Goal: Task Accomplishment & Management: Complete application form

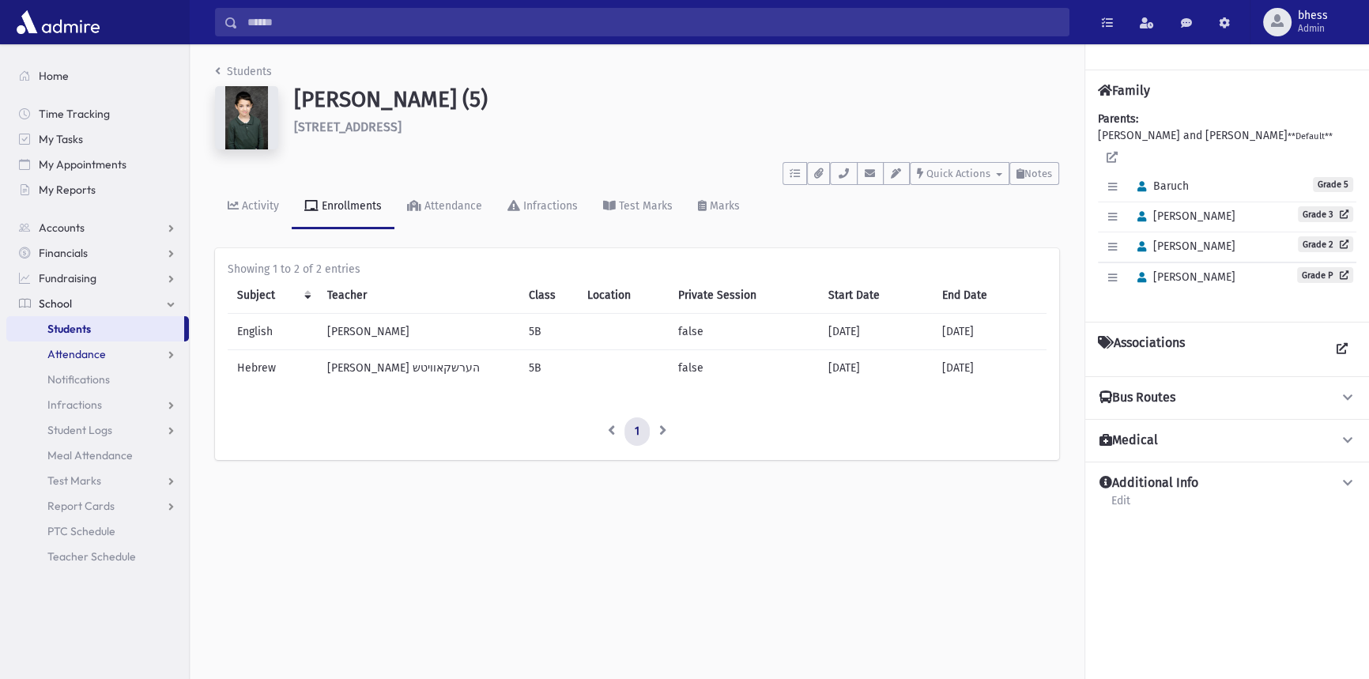
click at [73, 354] on span "Attendance" at bounding box center [76, 354] width 58 height 14
click at [85, 383] on span "Entry" at bounding box center [73, 379] width 27 height 14
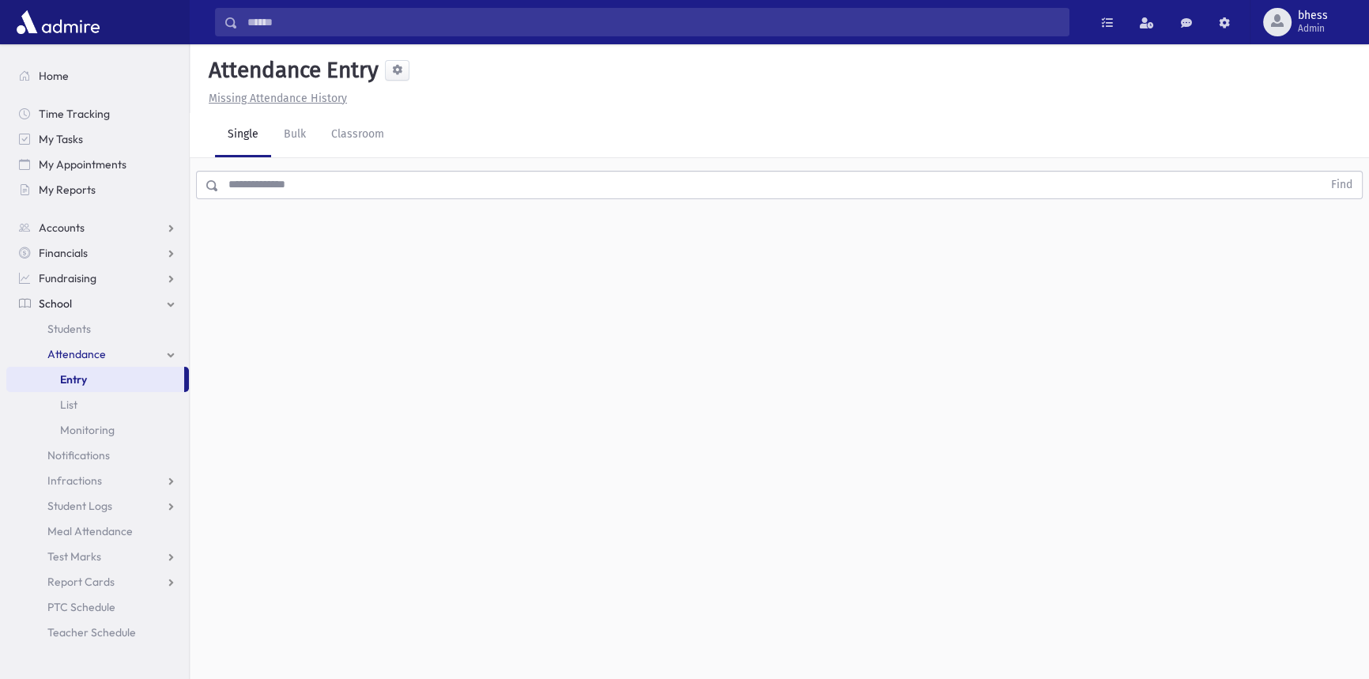
click at [287, 188] on input "text" at bounding box center [770, 185] width 1103 height 28
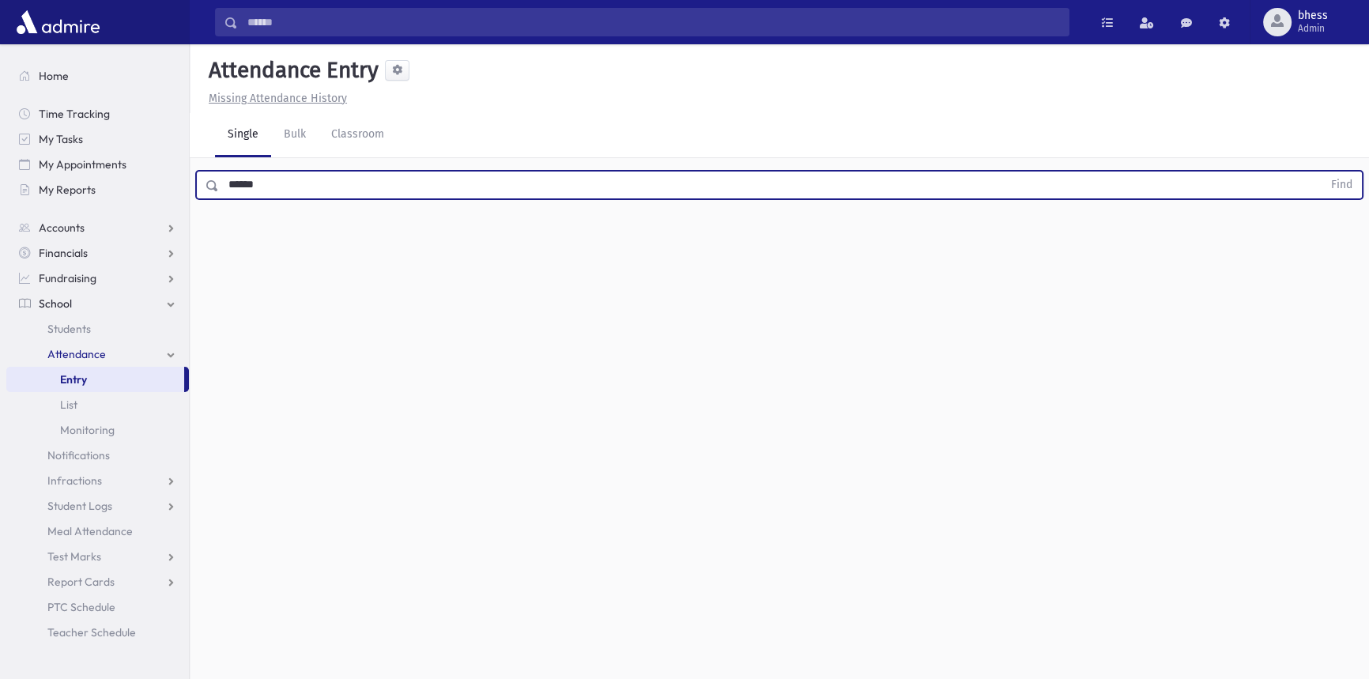
click at [1321, 171] on button "Find" at bounding box center [1341, 184] width 40 height 27
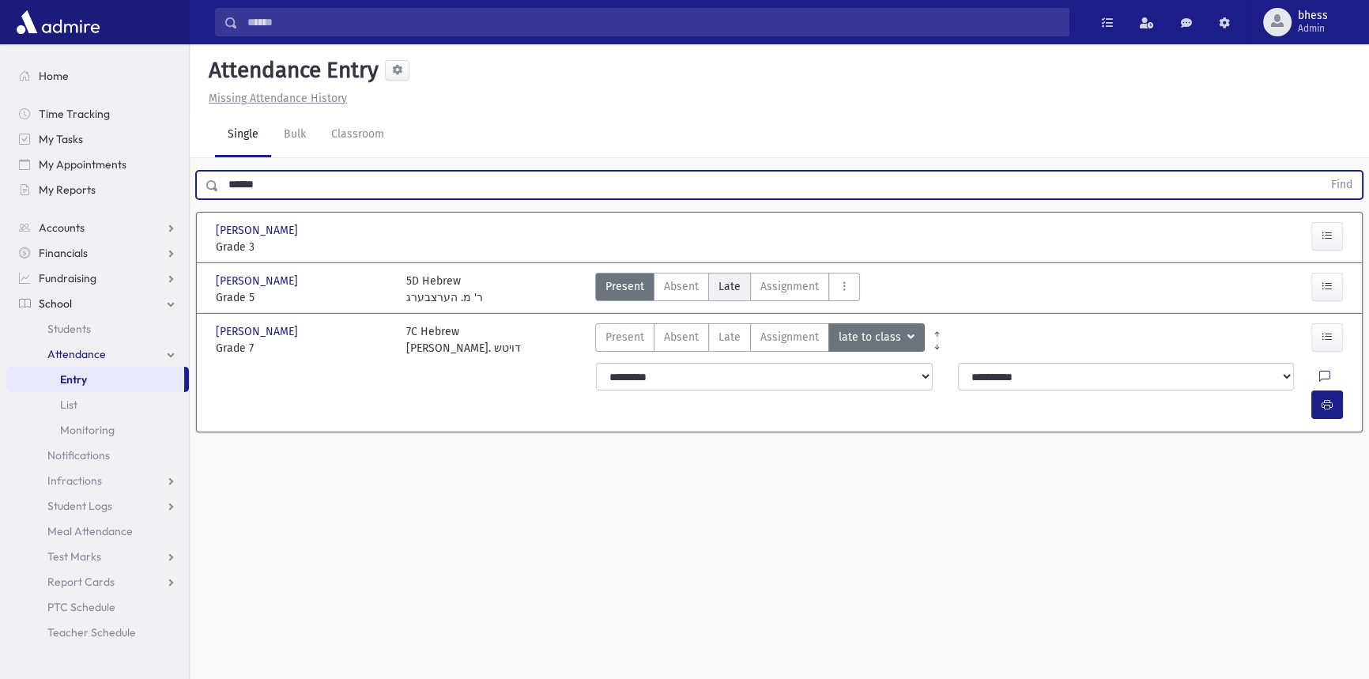
click at [728, 279] on span "Late" at bounding box center [729, 286] width 22 height 17
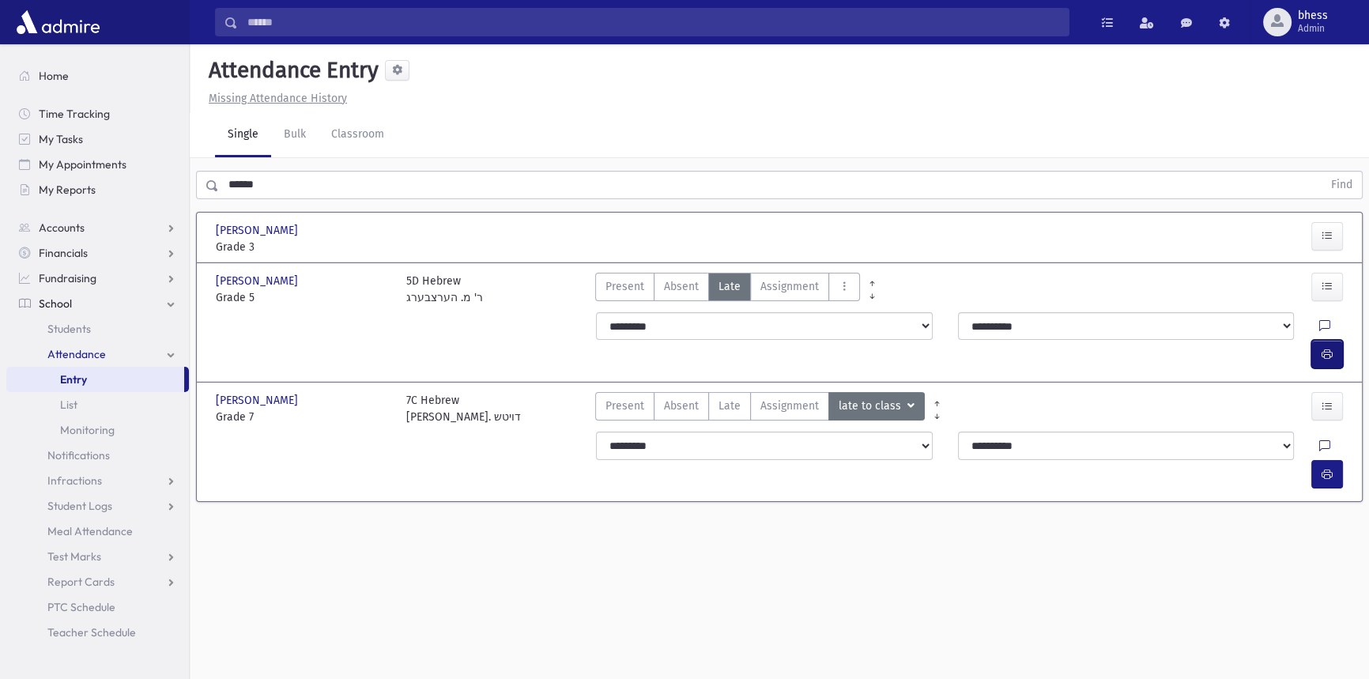
click at [1335, 340] on button "button" at bounding box center [1327, 354] width 32 height 28
click at [1319, 340] on button "button" at bounding box center [1327, 354] width 32 height 28
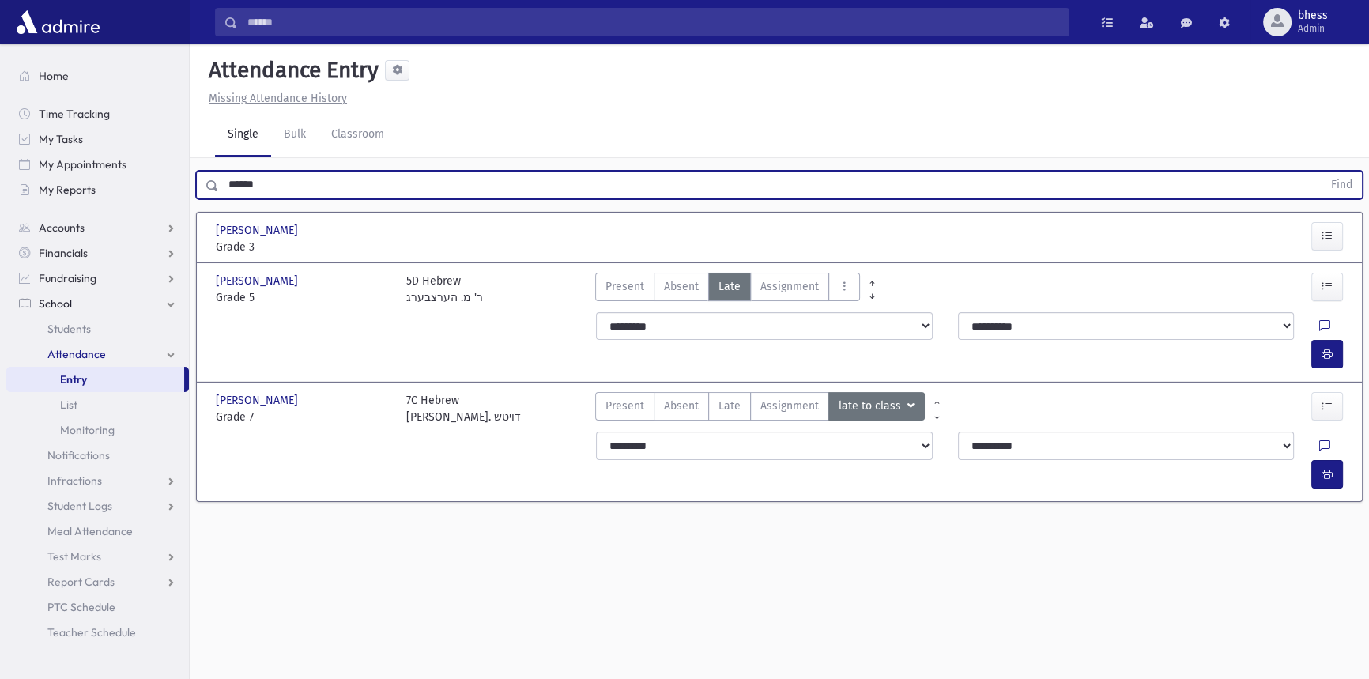
drag, startPoint x: 224, startPoint y: 170, endPoint x: 209, endPoint y: 166, distance: 16.3
click at [209, 166] on div "****** Find" at bounding box center [779, 181] width 1179 height 47
click at [1321, 171] on button "Find" at bounding box center [1341, 184] width 40 height 27
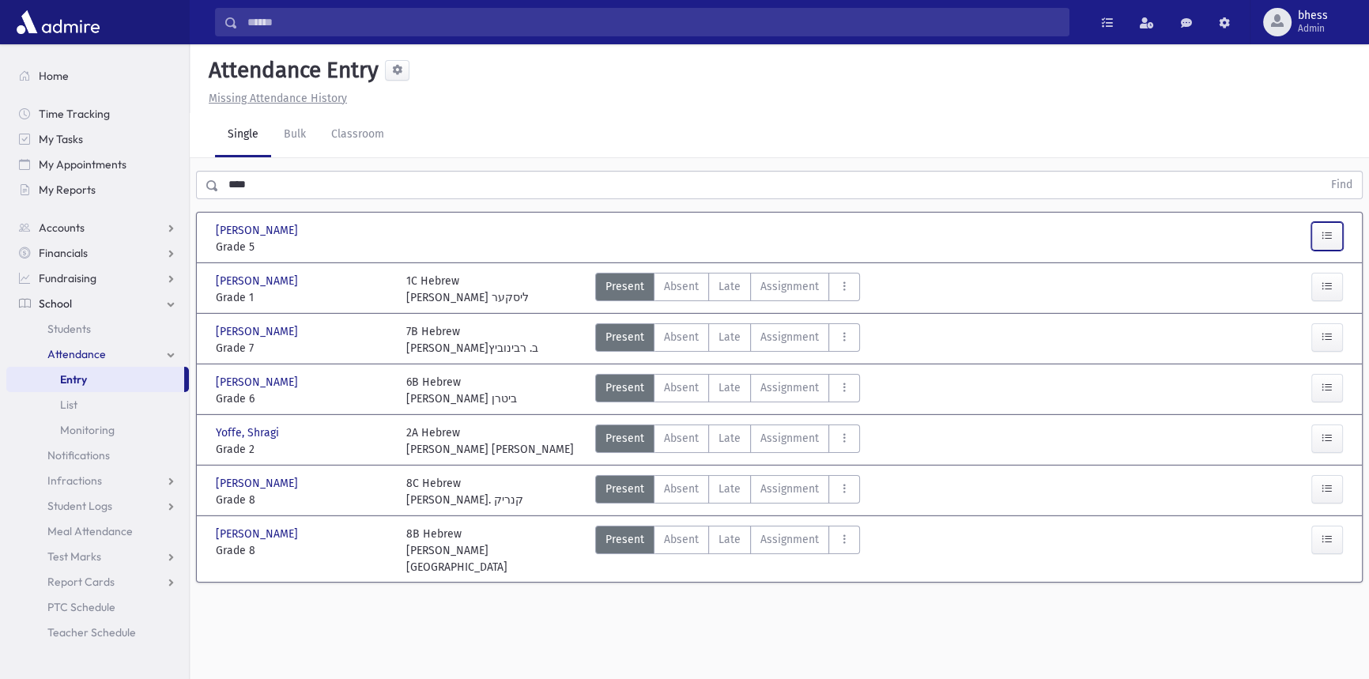
click at [1324, 238] on icon "button" at bounding box center [1326, 235] width 11 height 13
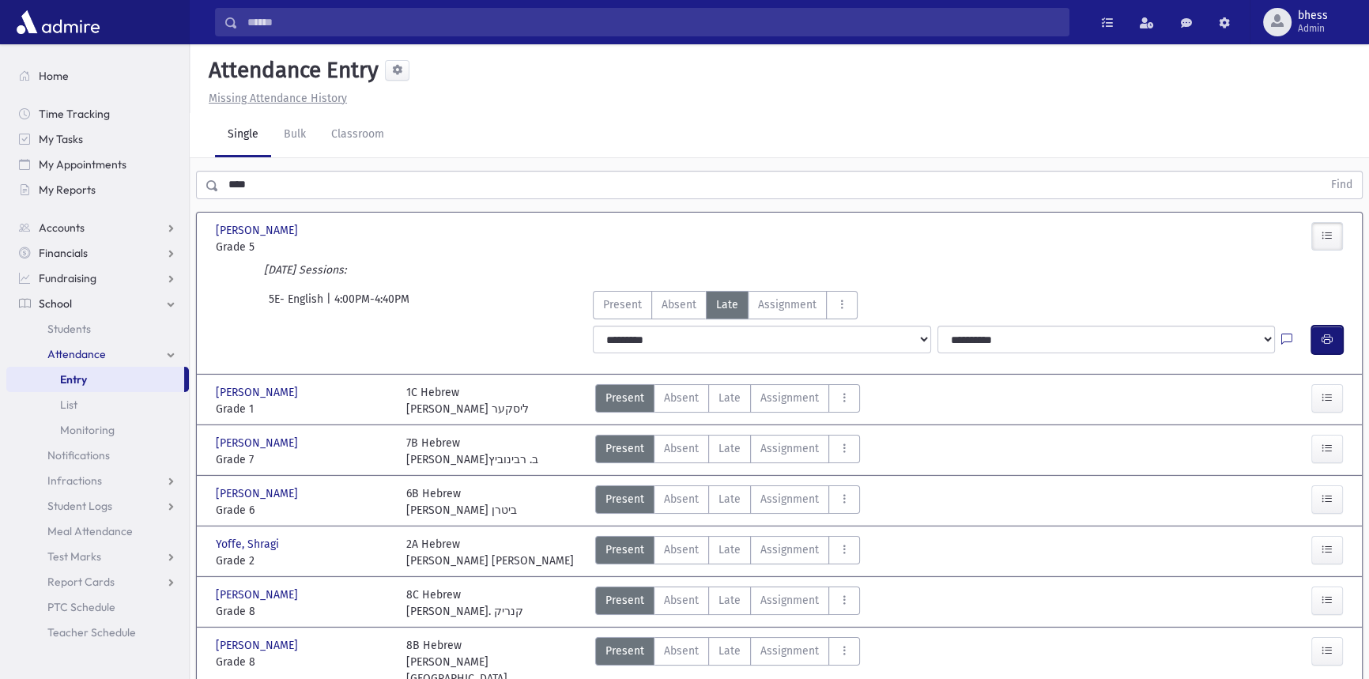
click at [1335, 342] on button "button" at bounding box center [1327, 340] width 32 height 28
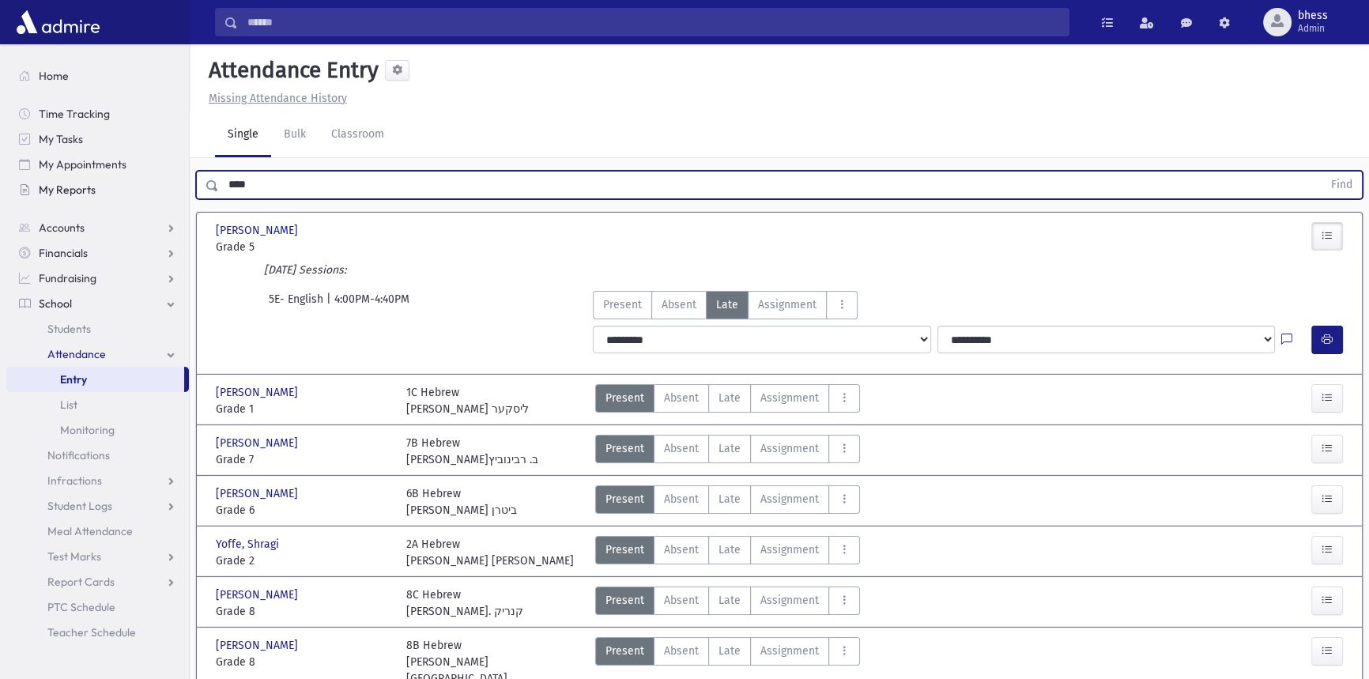
drag, startPoint x: 255, startPoint y: 175, endPoint x: 167, endPoint y: 176, distance: 88.5
click at [167, 176] on div "Search Results All Accounts" at bounding box center [684, 375] width 1369 height 751
click at [1321, 171] on button "Find" at bounding box center [1341, 184] width 40 height 27
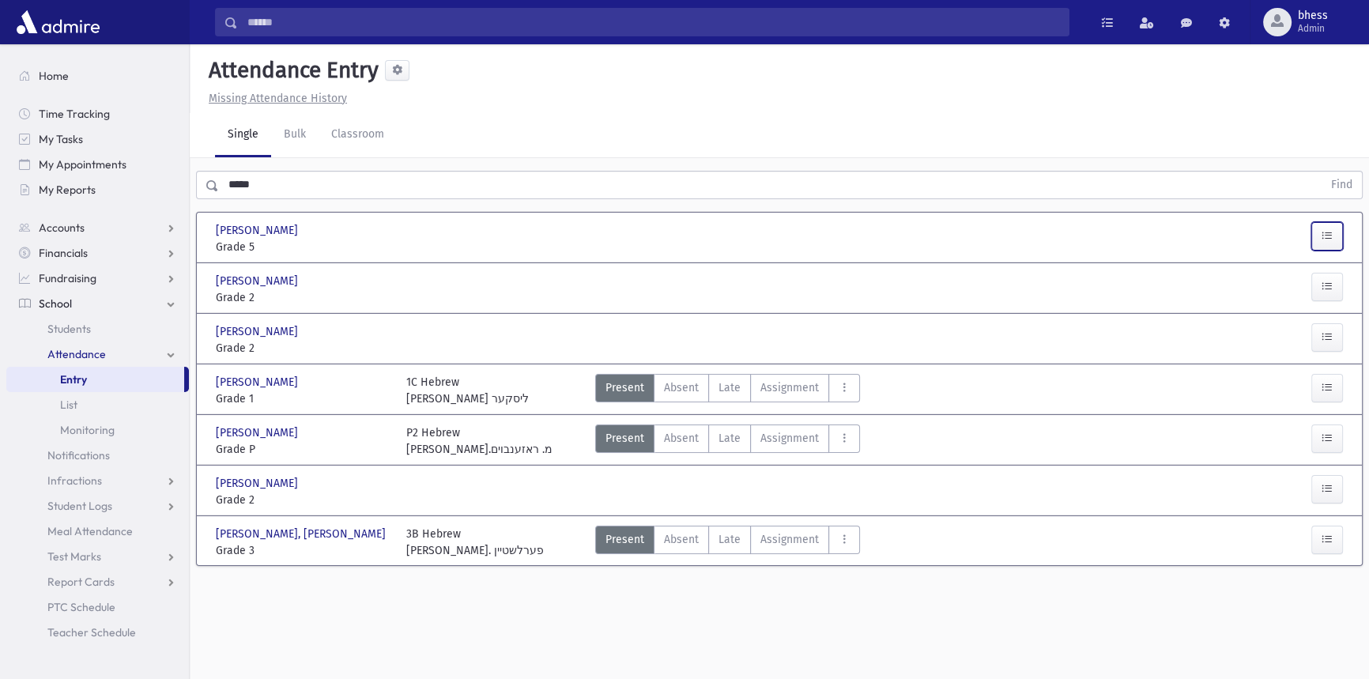
click at [1331, 232] on icon "button" at bounding box center [1326, 235] width 11 height 13
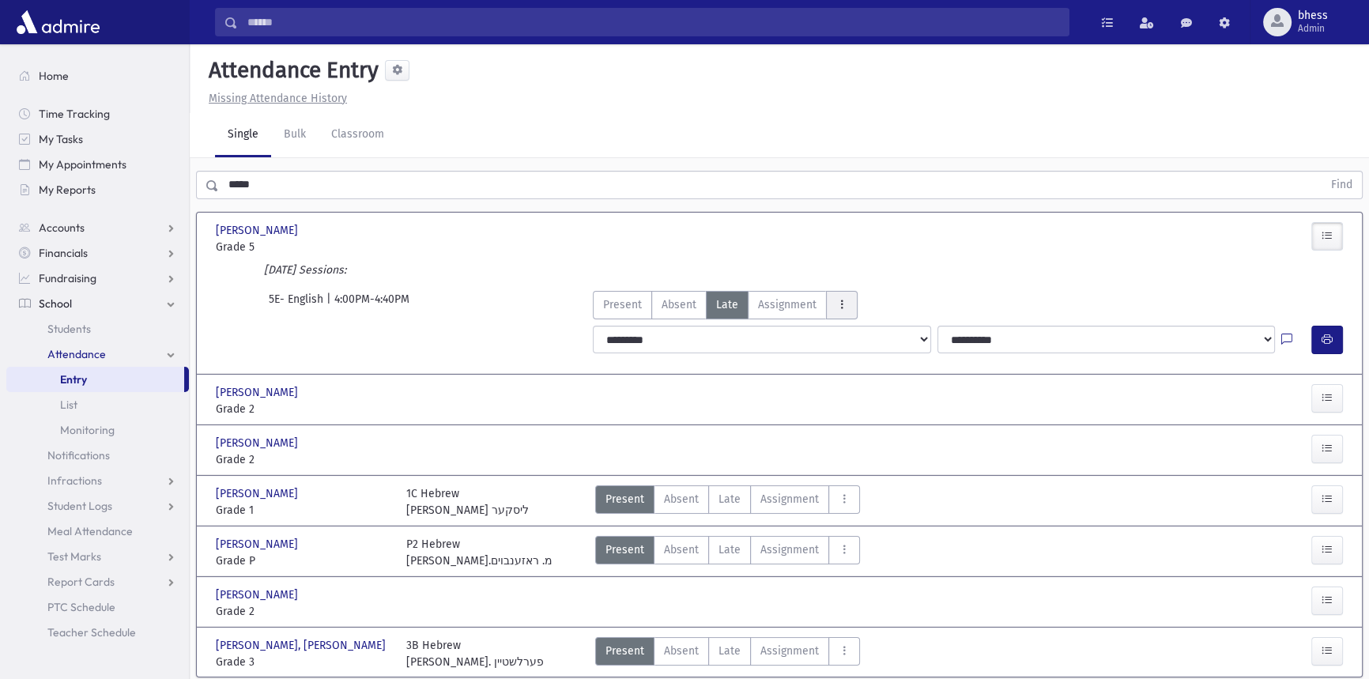
click at [830, 301] on button "AttTypes" at bounding box center [842, 305] width 32 height 28
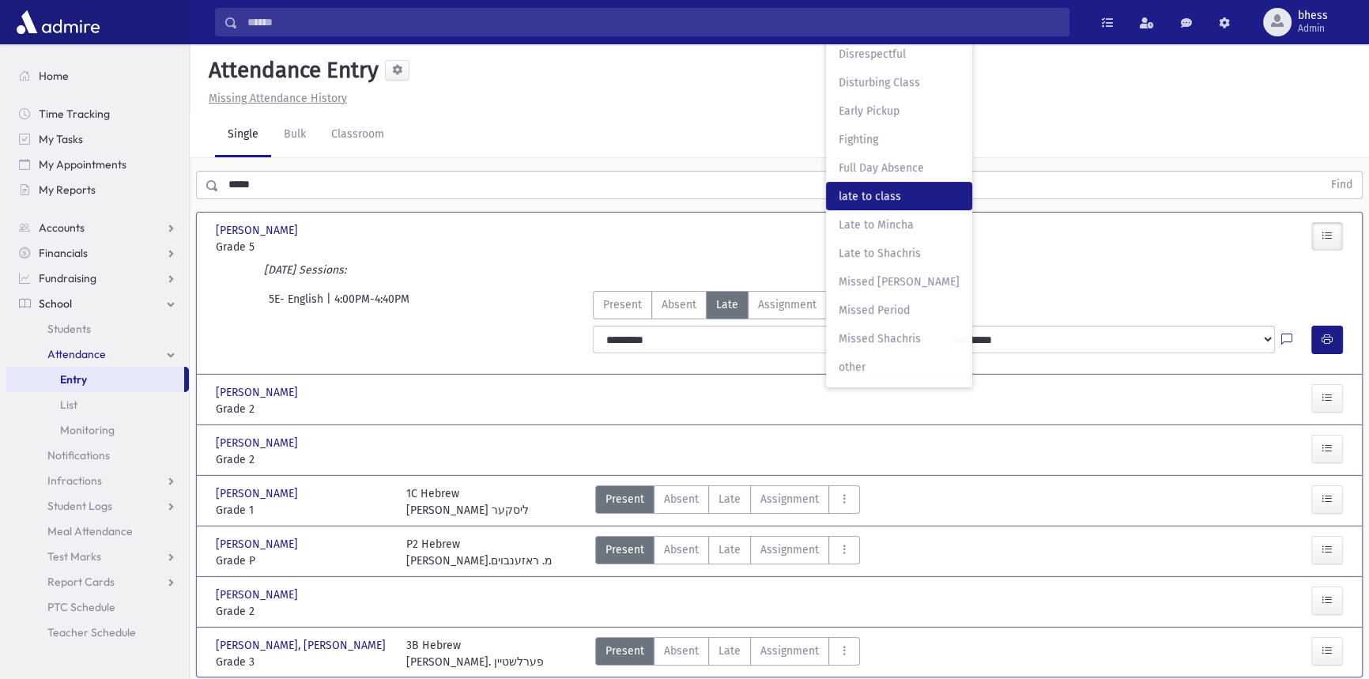
click at [861, 197] on span "late to class" at bounding box center [898, 196] width 121 height 17
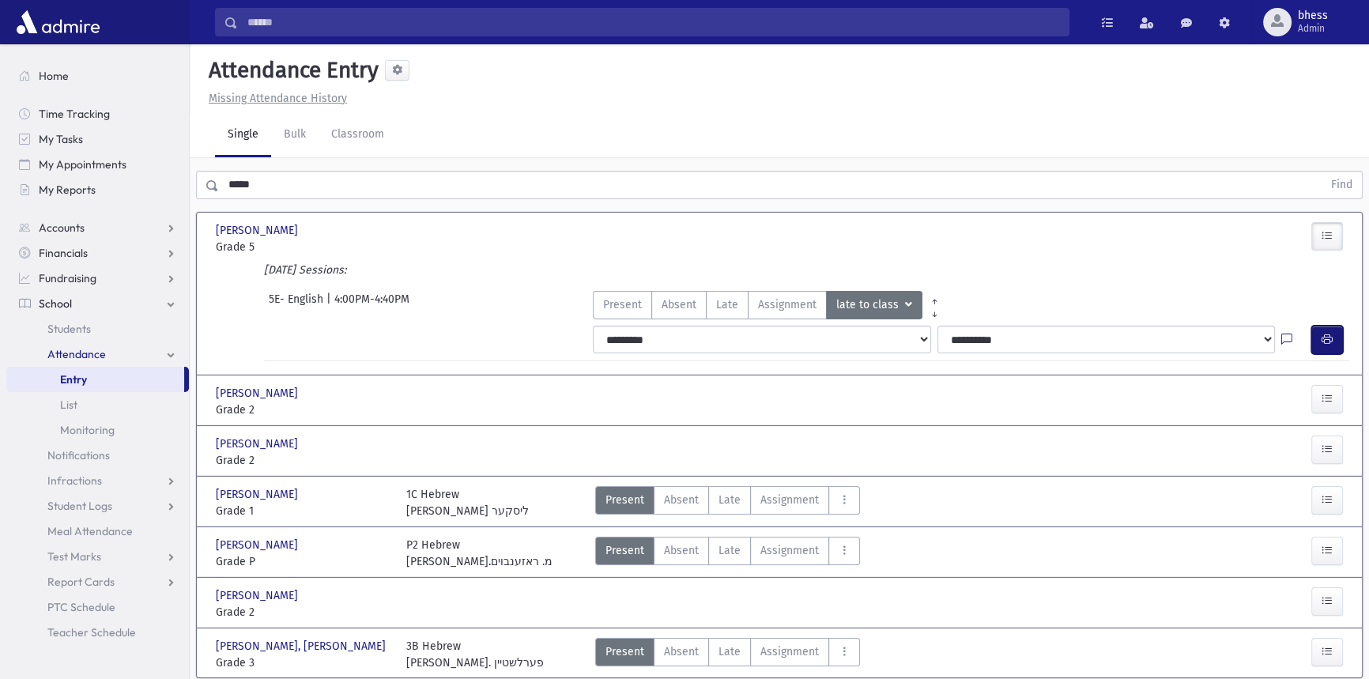
click at [1323, 333] on icon "button" at bounding box center [1326, 339] width 11 height 13
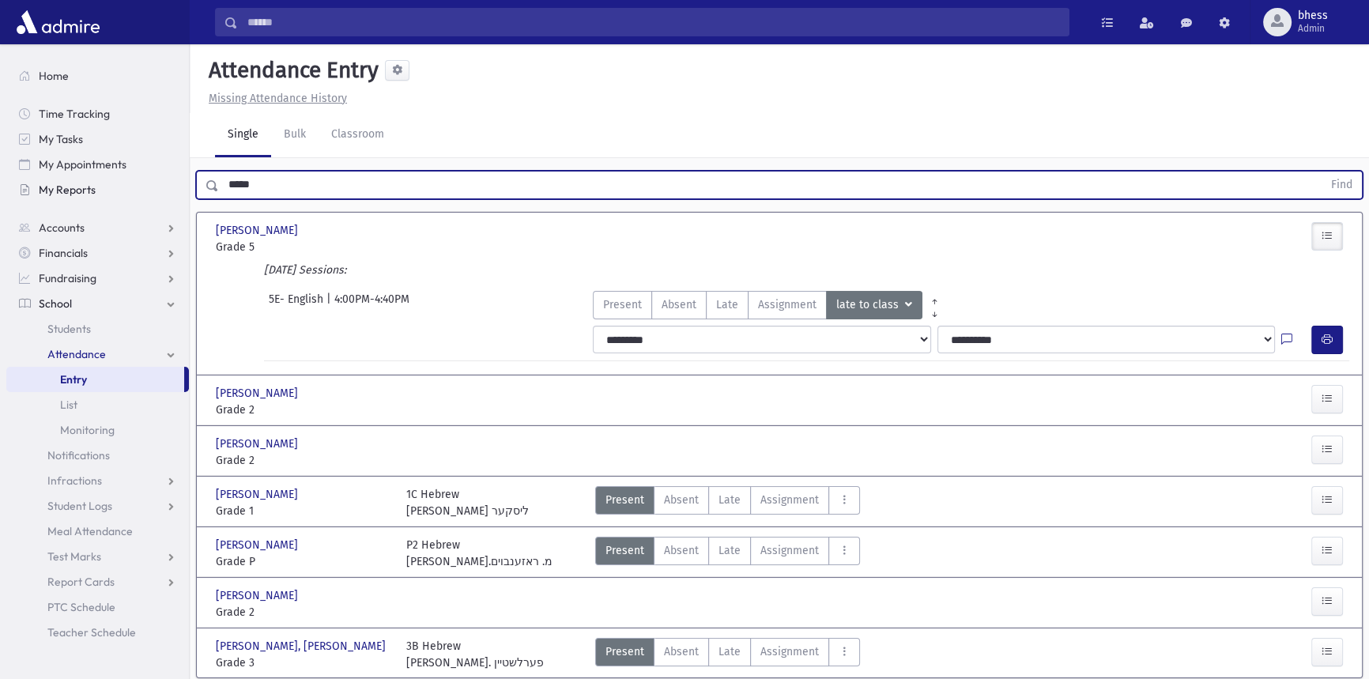
drag, startPoint x: 273, startPoint y: 181, endPoint x: 178, endPoint y: 182, distance: 94.8
click at [178, 182] on div "Search Results All Accounts" at bounding box center [684, 368] width 1369 height 736
type input "******"
click at [1321, 171] on button "Find" at bounding box center [1341, 184] width 40 height 27
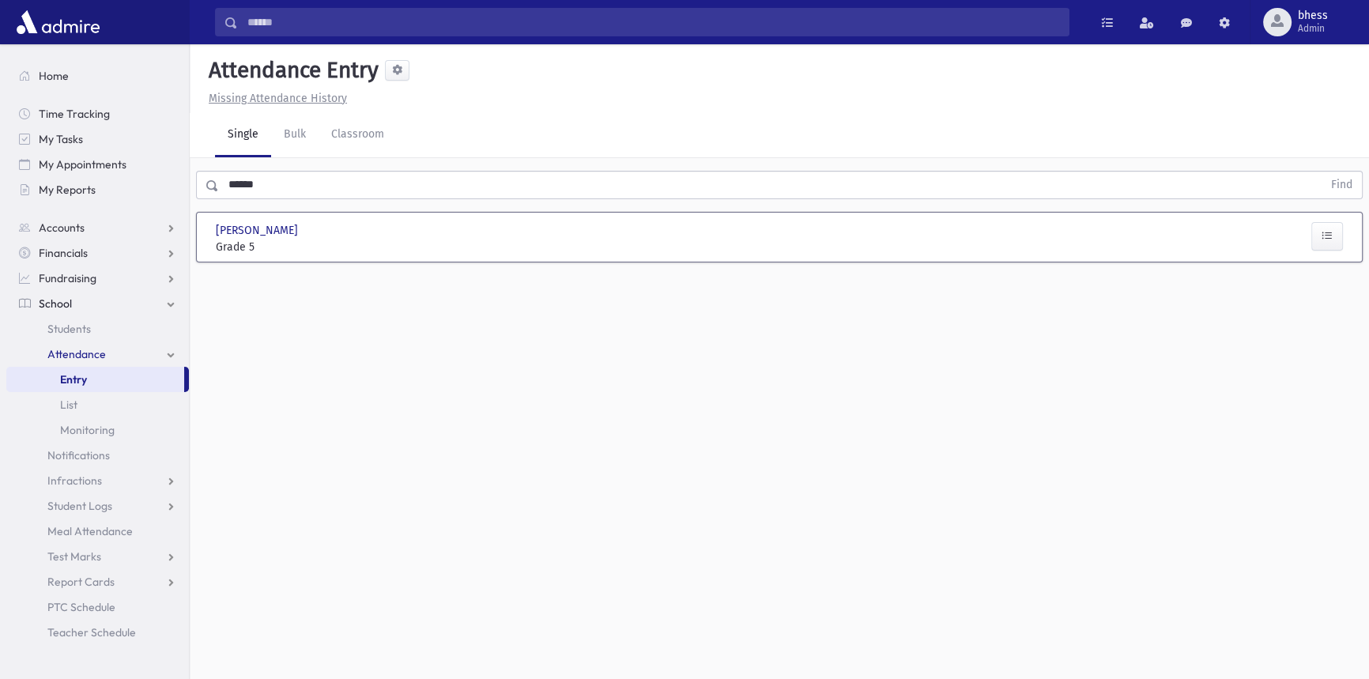
click at [1335, 216] on div "[PERSON_NAME] [PERSON_NAME] Grade 5 Grade 5 Present P Absent A C" at bounding box center [778, 237] width 1139 height 49
click at [1335, 229] on button "button" at bounding box center [1327, 236] width 32 height 28
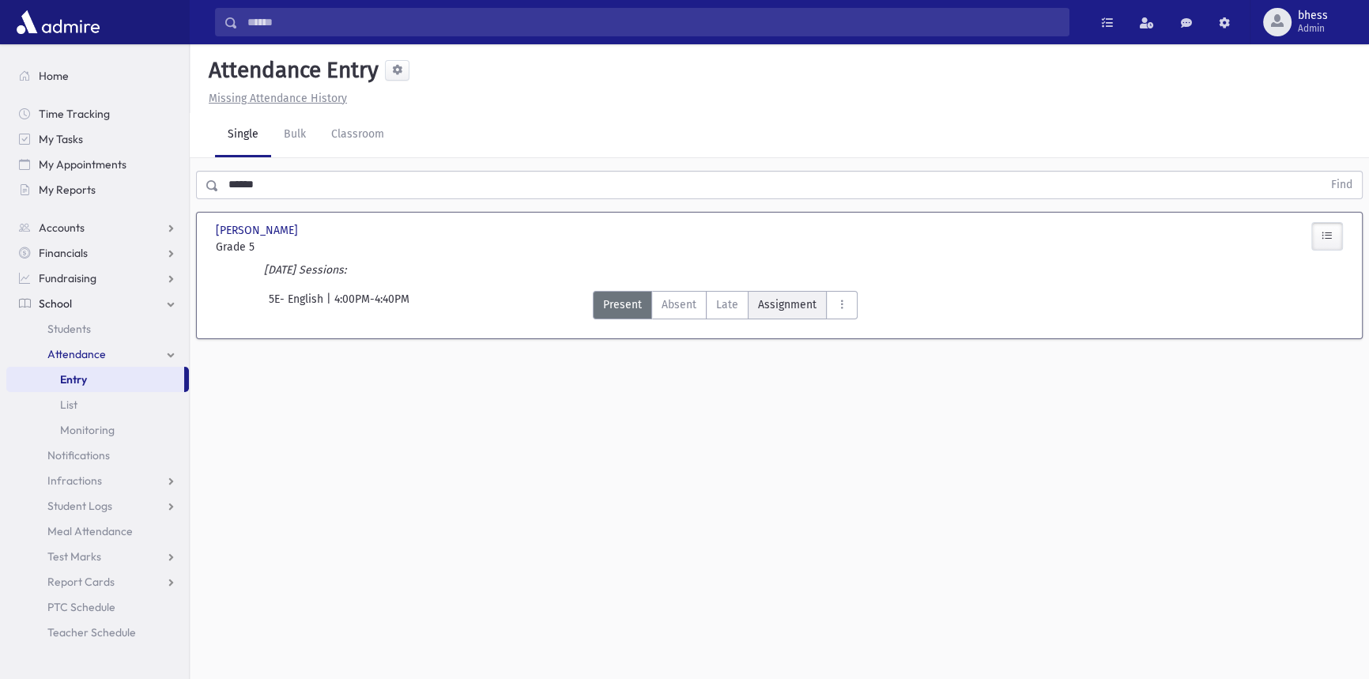
click at [758, 301] on span "Assignment" at bounding box center [787, 304] width 58 height 17
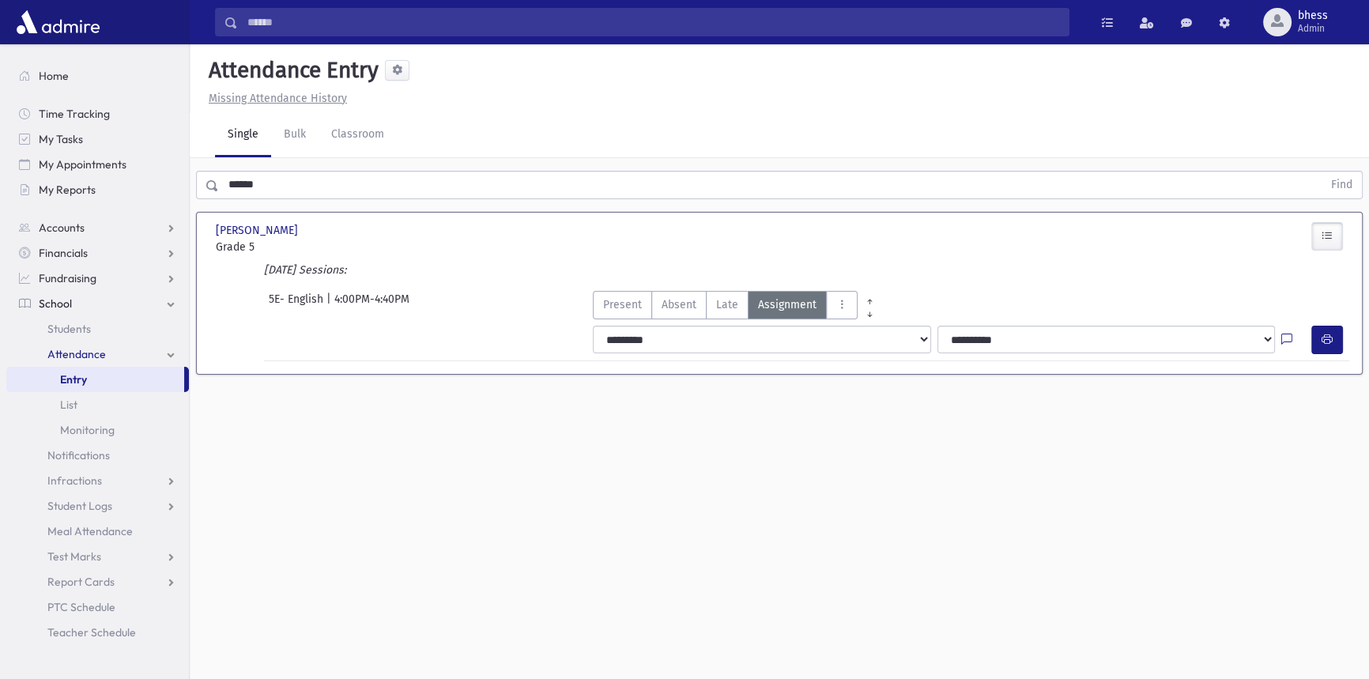
click at [730, 301] on span "Late" at bounding box center [727, 304] width 22 height 17
click at [1339, 335] on button "button" at bounding box center [1327, 340] width 32 height 28
click at [844, 307] on icon "AttTypes" at bounding box center [841, 304] width 11 height 13
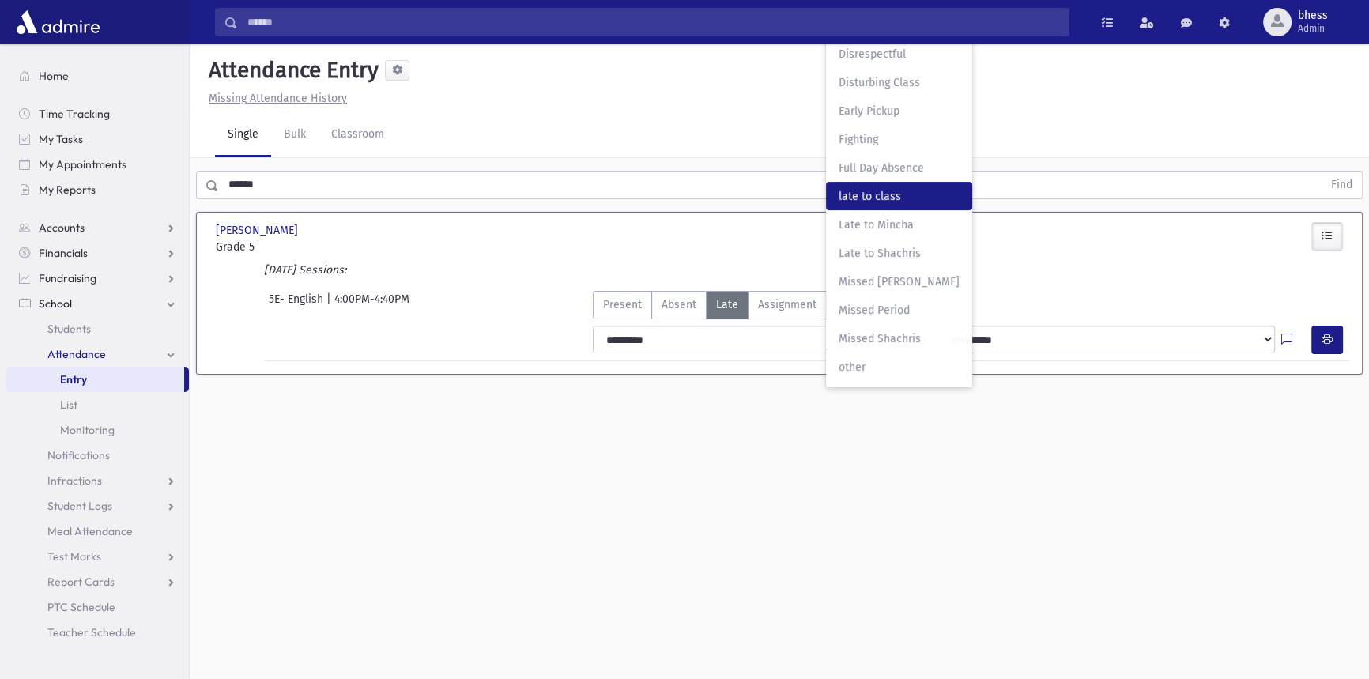
click at [866, 200] on span "late to class" at bounding box center [898, 196] width 121 height 17
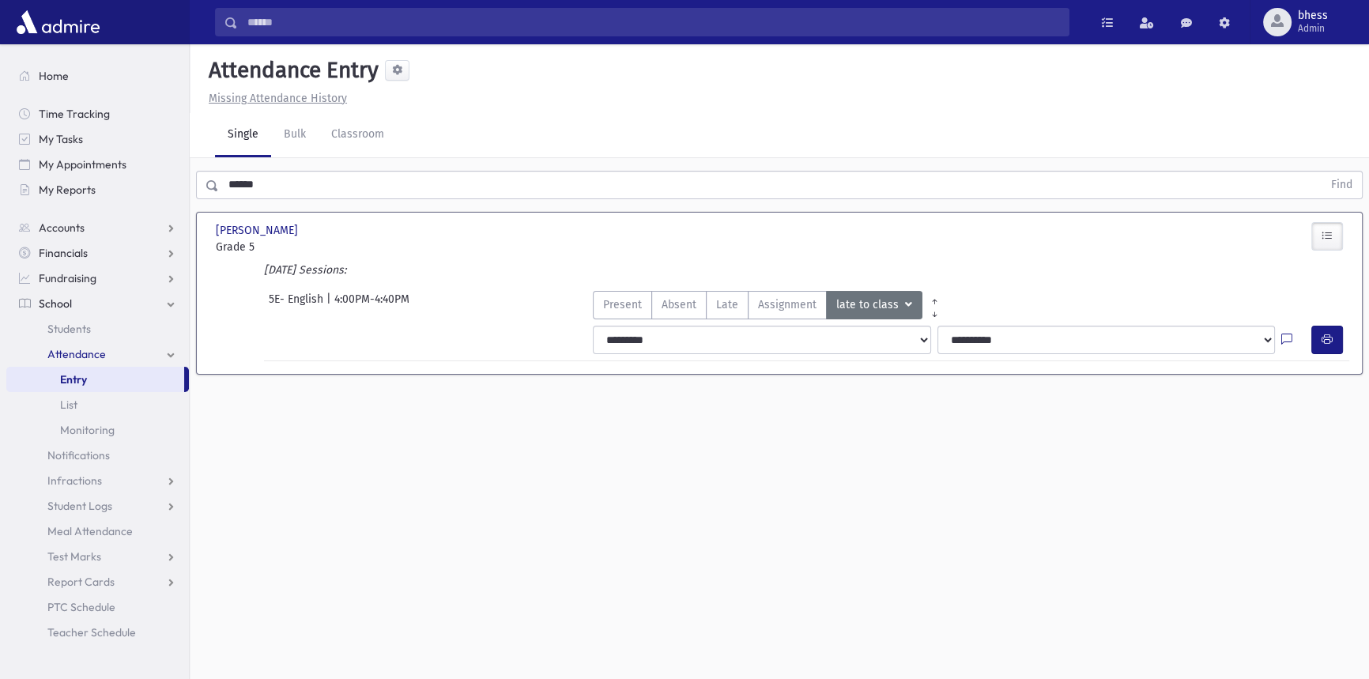
click at [900, 442] on div "Attendance Entry Missing Attendance History Single Bulk Classroom ****** Find […" at bounding box center [779, 361] width 1179 height 634
